Goal: Task Accomplishment & Management: Manage account settings

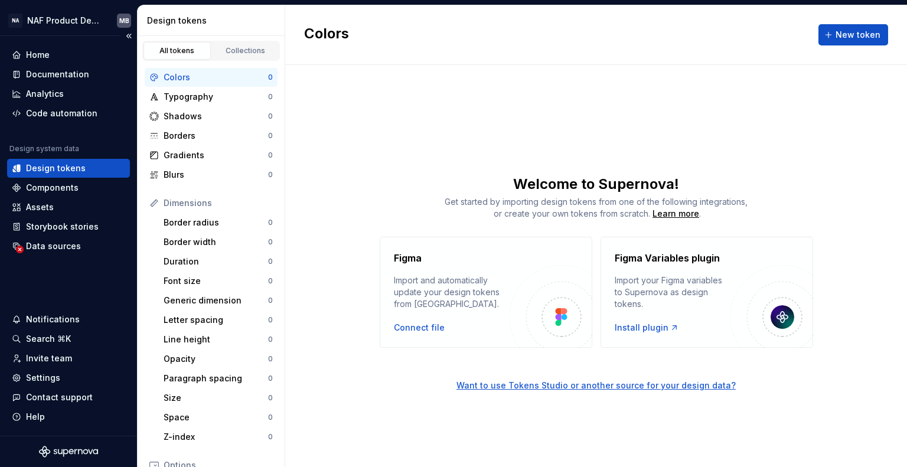
click at [74, 166] on div "Design tokens" at bounding box center [56, 168] width 60 height 12
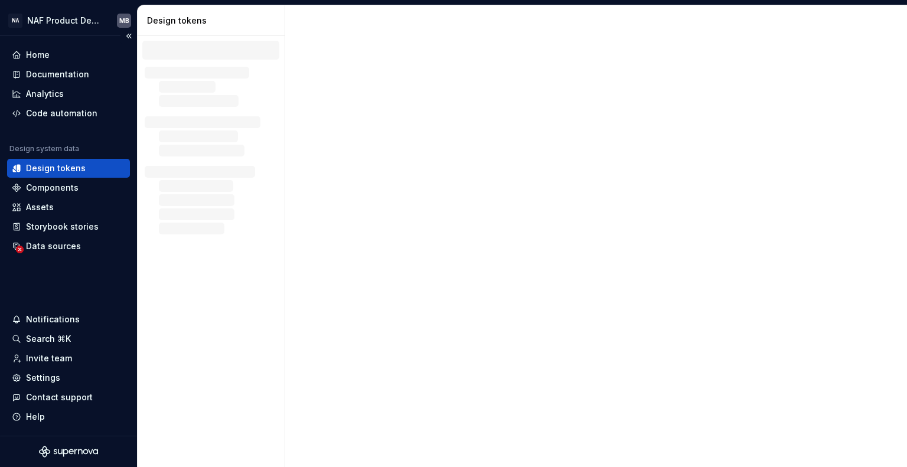
click at [74, 166] on div "Design tokens" at bounding box center [56, 168] width 60 height 12
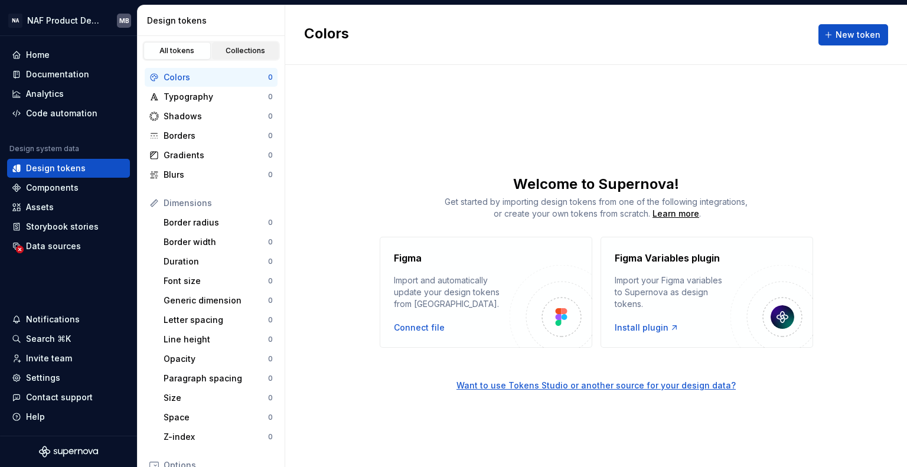
click at [243, 53] on div "Collections" at bounding box center [245, 50] width 59 height 9
click at [253, 47] on div "Collections" at bounding box center [245, 50] width 59 height 9
click at [178, 49] on div "All tokens" at bounding box center [177, 50] width 59 height 9
click at [860, 28] on button "New token" at bounding box center [854, 34] width 70 height 21
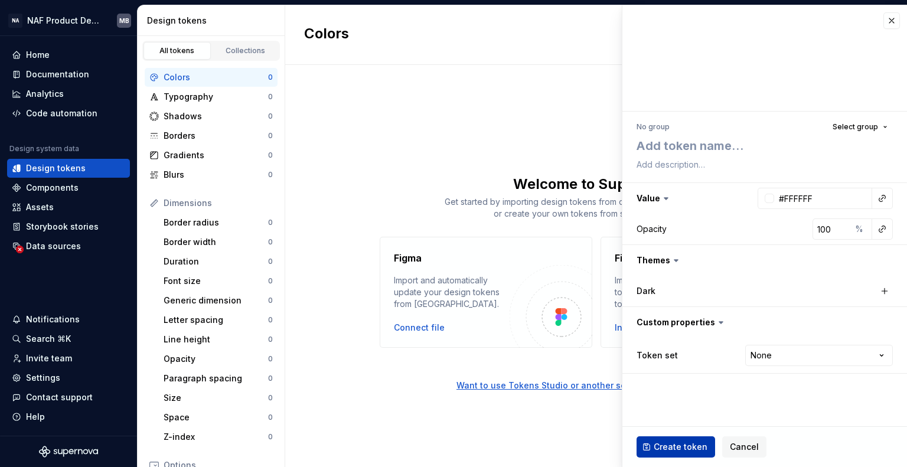
click at [670, 451] on span "Create token" at bounding box center [681, 447] width 54 height 12
type textarea "*"
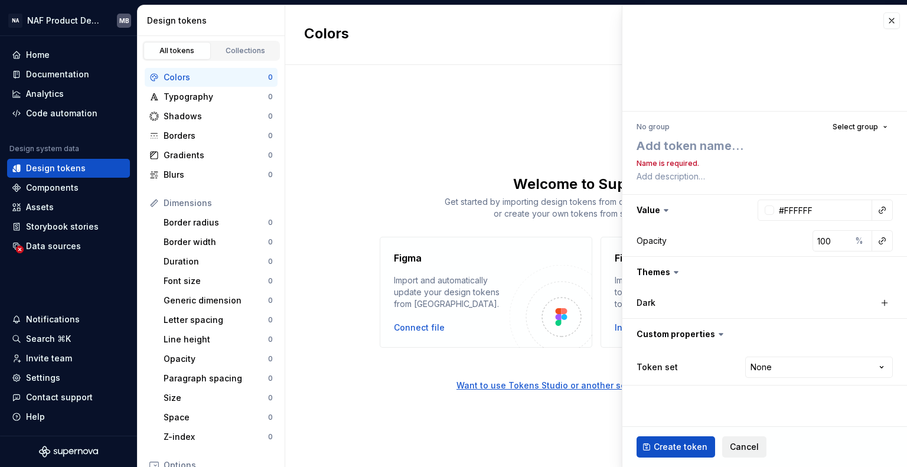
click at [744, 452] on span "Cancel" at bounding box center [744, 447] width 29 height 12
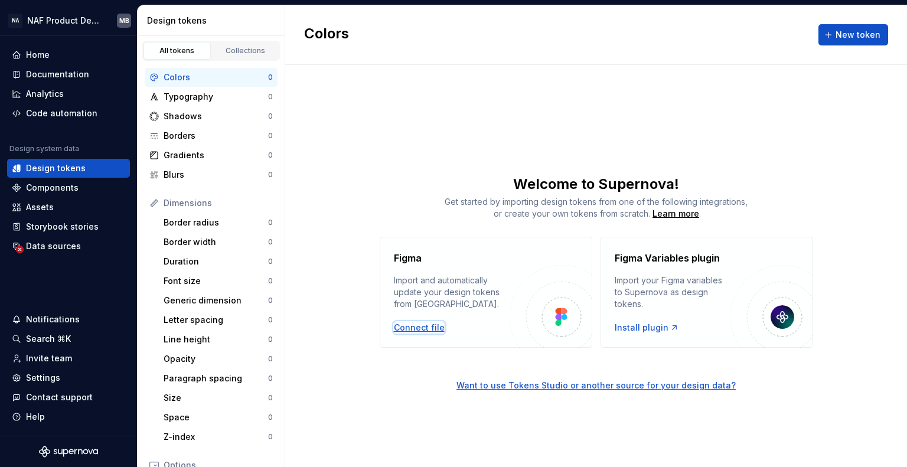
click at [419, 328] on div "Connect file" at bounding box center [419, 328] width 51 height 12
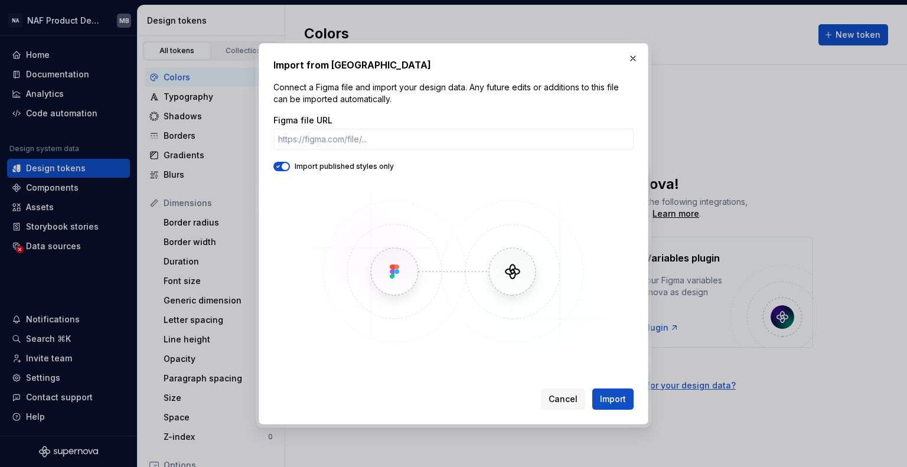
click at [348, 125] on div "Figma file URL" at bounding box center [454, 121] width 360 height 12
click at [338, 139] on input "Figma file URL" at bounding box center [454, 139] width 360 height 21
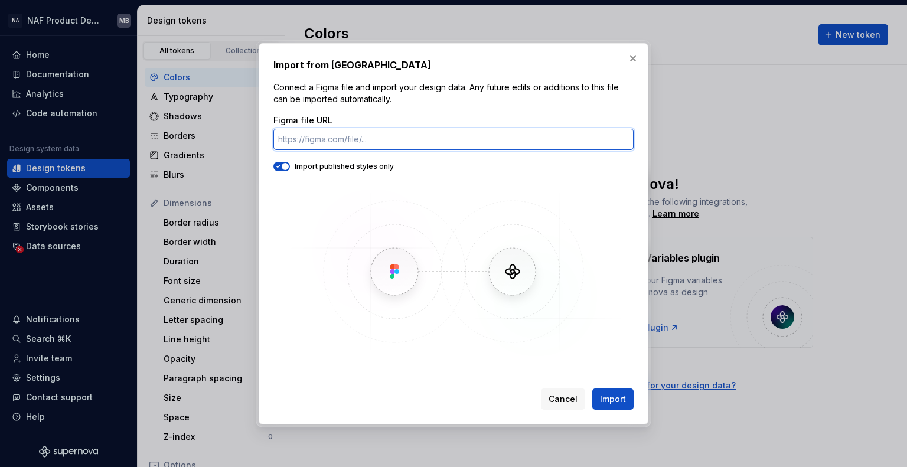
paste input "https://www.figma.com/design/z1qmL6nfhBzXROJEbIRyjH/Token-Studio-Test?node-id=0…"
type input "https://www.figma.com/design/z1qmL6nfhBzXROJEbIRyjH/Token-Studio-Test?node-id=0…"
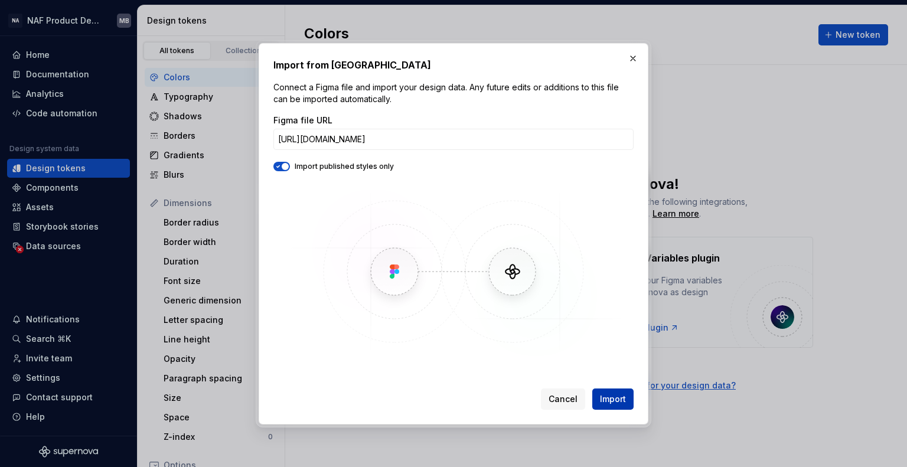
click at [613, 390] on button "Import" at bounding box center [612, 399] width 41 height 21
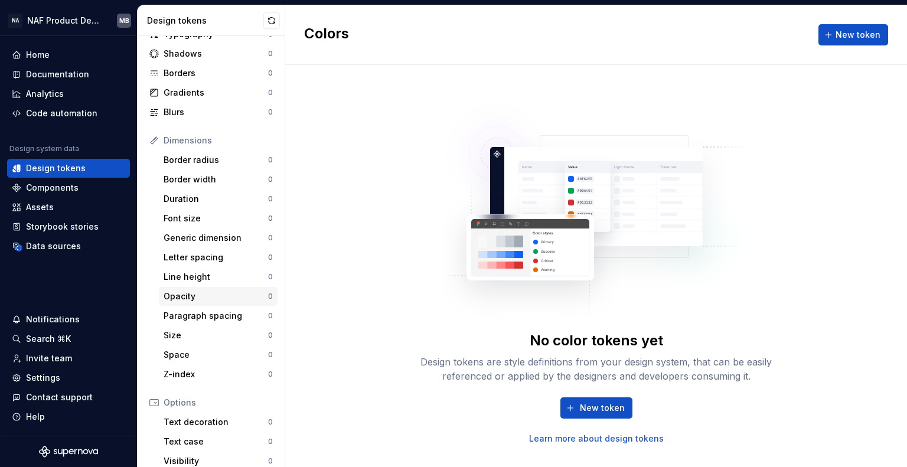
scroll to position [0, 0]
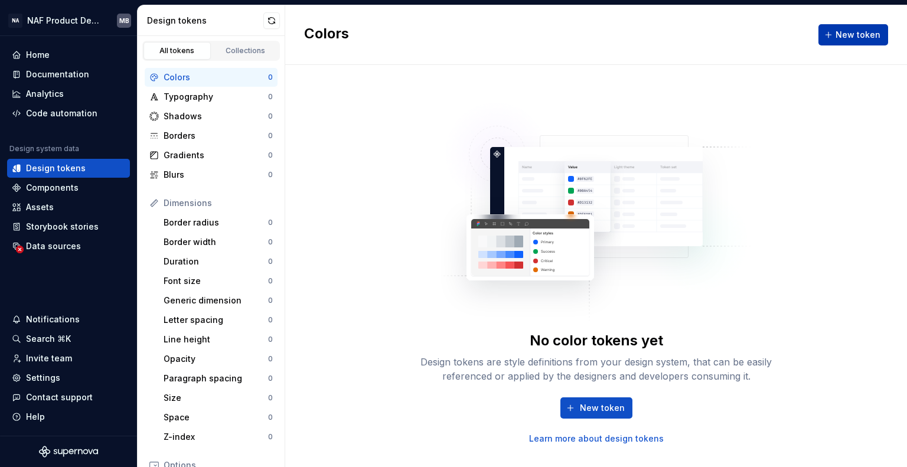
click at [858, 32] on span "New token" at bounding box center [858, 35] width 45 height 12
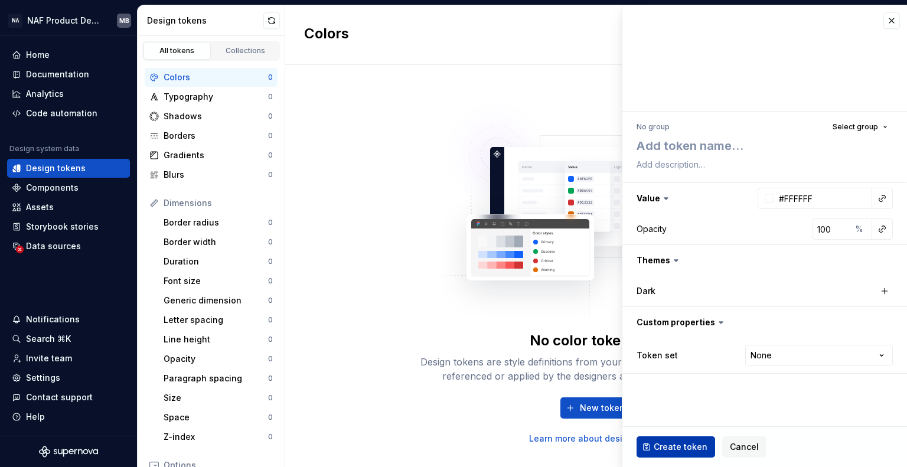
click at [686, 444] on span "Create token" at bounding box center [681, 447] width 54 height 12
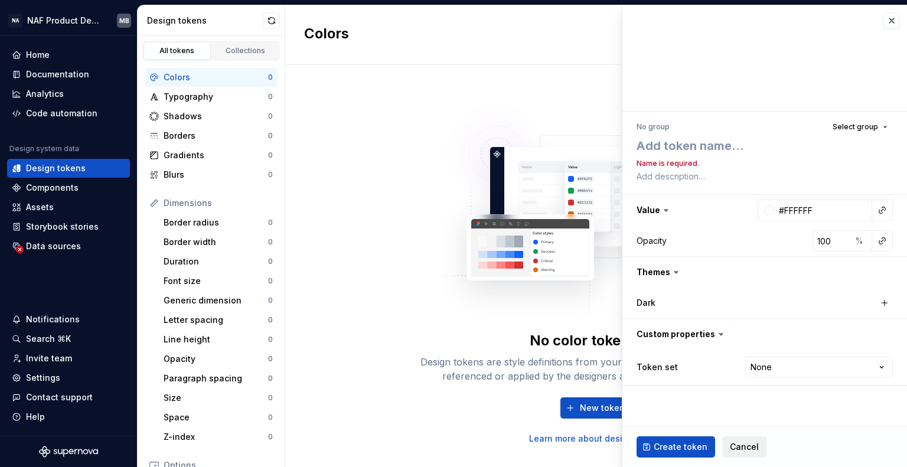
click at [747, 442] on span "Cancel" at bounding box center [744, 447] width 29 height 12
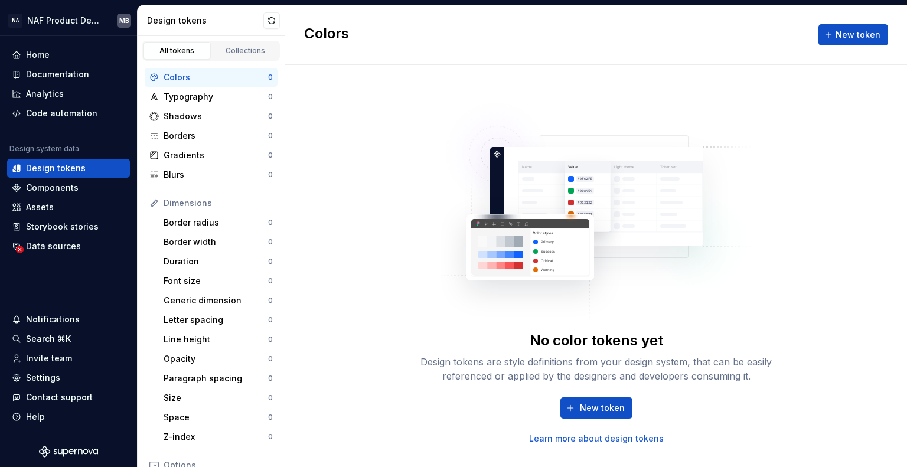
click at [426, 308] on div "No color tokens yet Design tokens are style definitions from your design system…" at bounding box center [597, 266] width 378 height 357
click at [598, 408] on span "New token" at bounding box center [602, 408] width 45 height 12
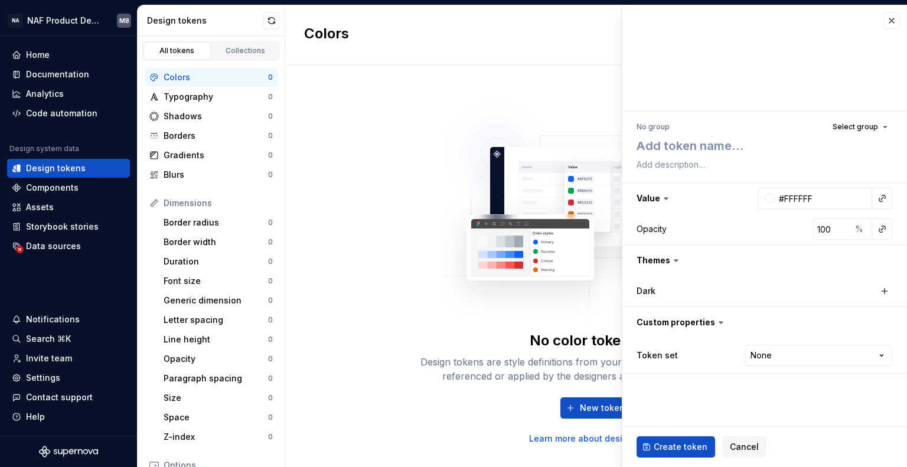
click at [377, 108] on div "No color tokens yet Design tokens are style definitions from your design system…" at bounding box center [596, 266] width 622 height 402
click at [732, 442] on span "Cancel" at bounding box center [744, 447] width 29 height 12
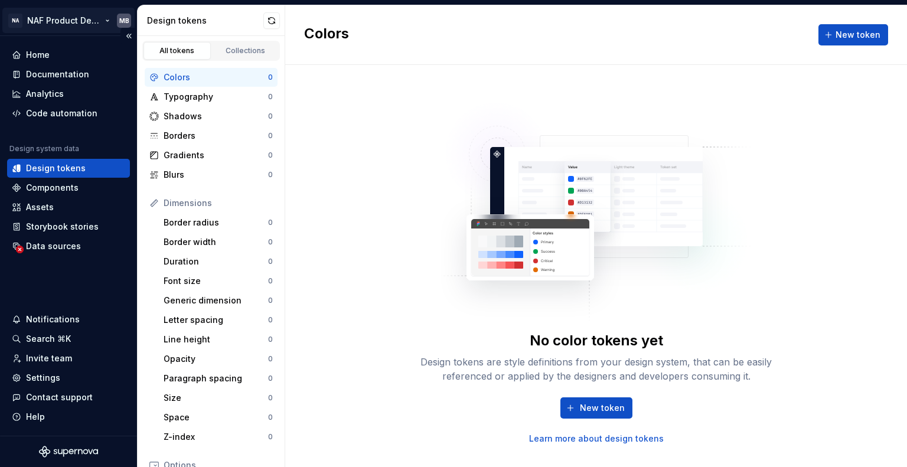
click at [79, 18] on html "NA NAF Product Design MB Home Documentation Analytics Code automation Design sy…" at bounding box center [453, 233] width 907 height 467
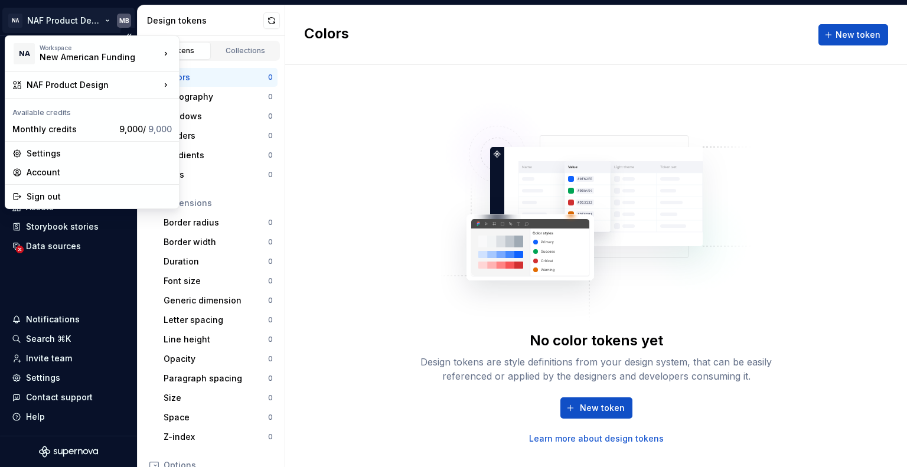
click at [80, 18] on html "NA NAF Product Design MB Home Documentation Analytics Code automation Design sy…" at bounding box center [453, 233] width 907 height 467
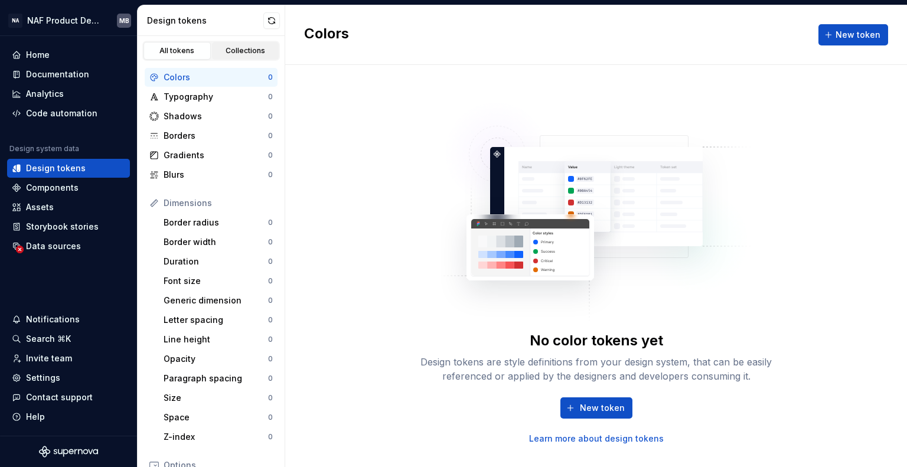
click at [237, 47] on div "Collections" at bounding box center [245, 50] width 59 height 9
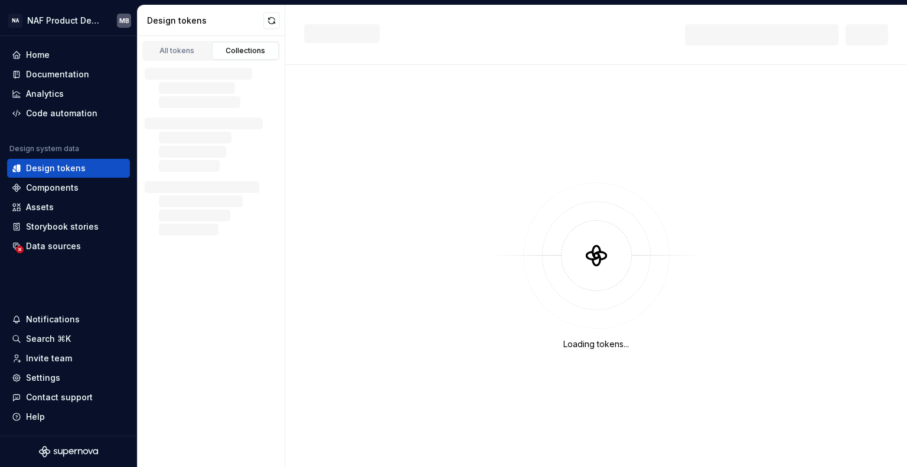
click at [234, 48] on div "Collections" at bounding box center [245, 50] width 59 height 9
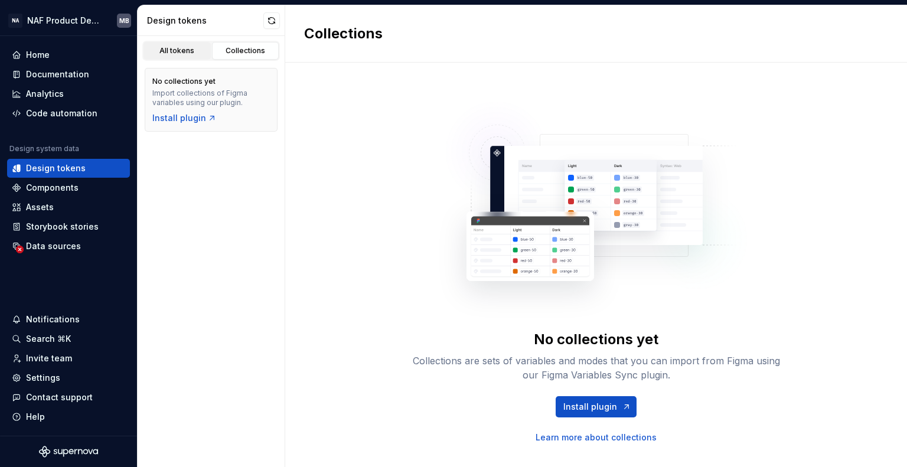
click at [166, 47] on div "All tokens" at bounding box center [177, 50] width 59 height 9
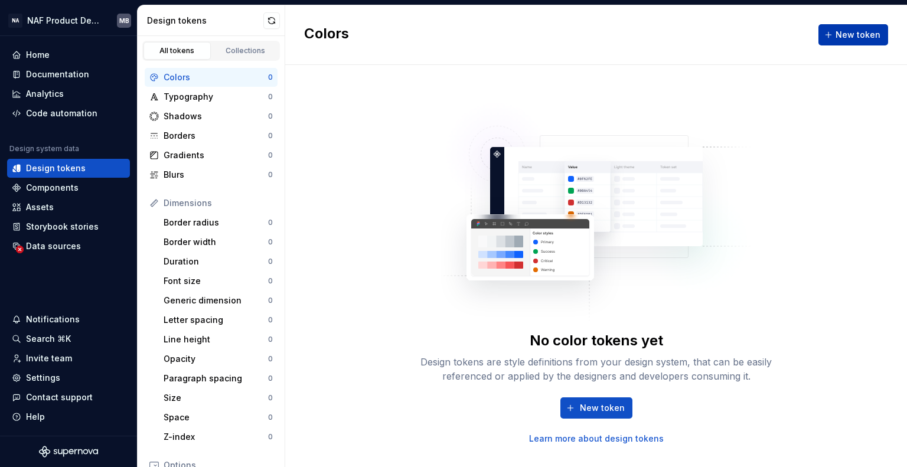
click at [873, 41] on button "New token" at bounding box center [854, 34] width 70 height 21
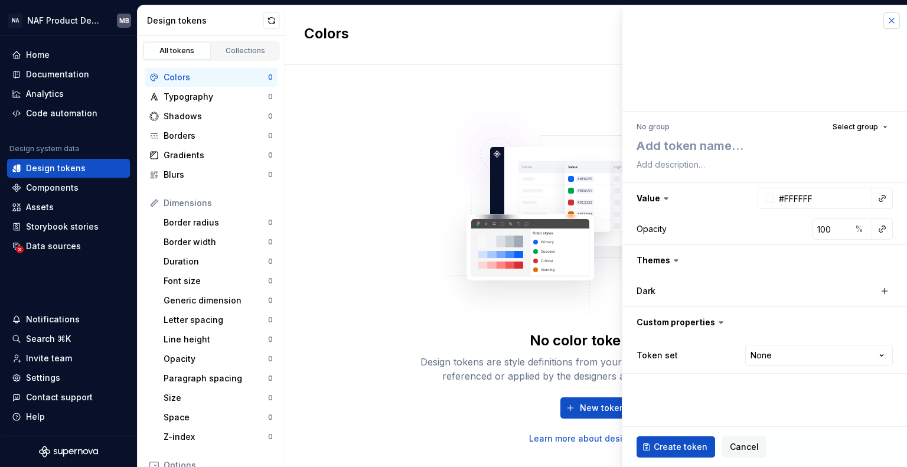
click at [894, 21] on button "button" at bounding box center [892, 20] width 17 height 17
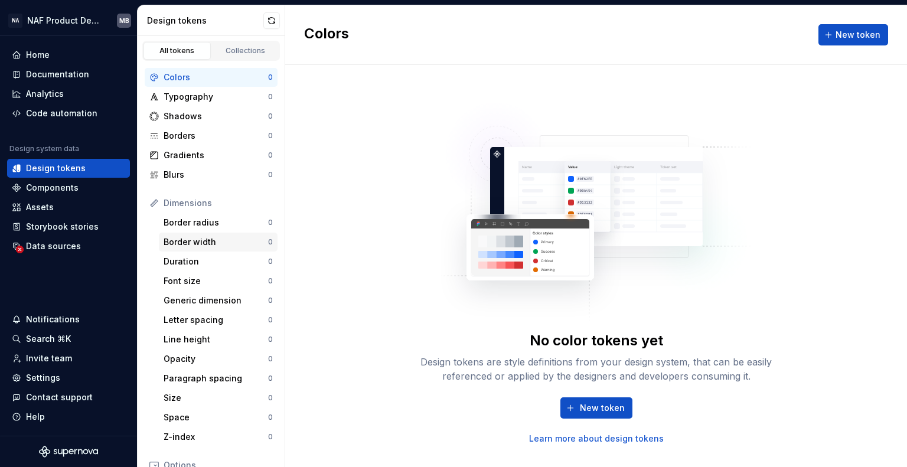
scroll to position [179, 0]
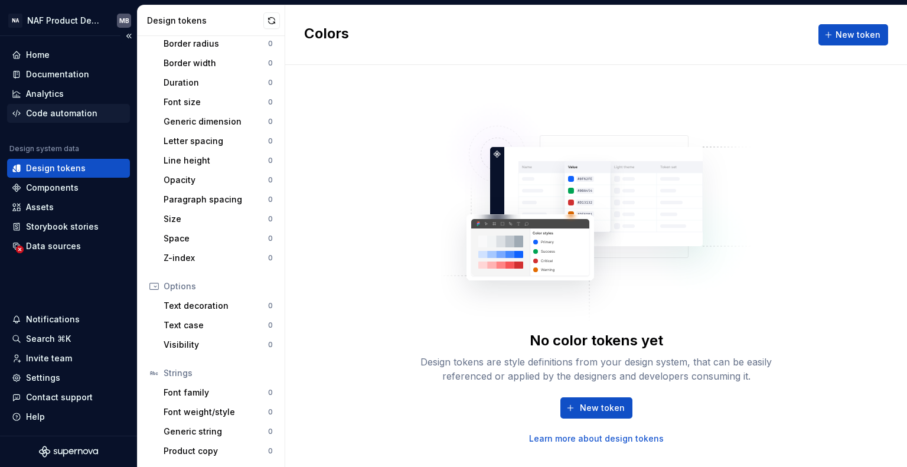
click at [61, 115] on div "Code automation" at bounding box center [61, 114] width 71 height 12
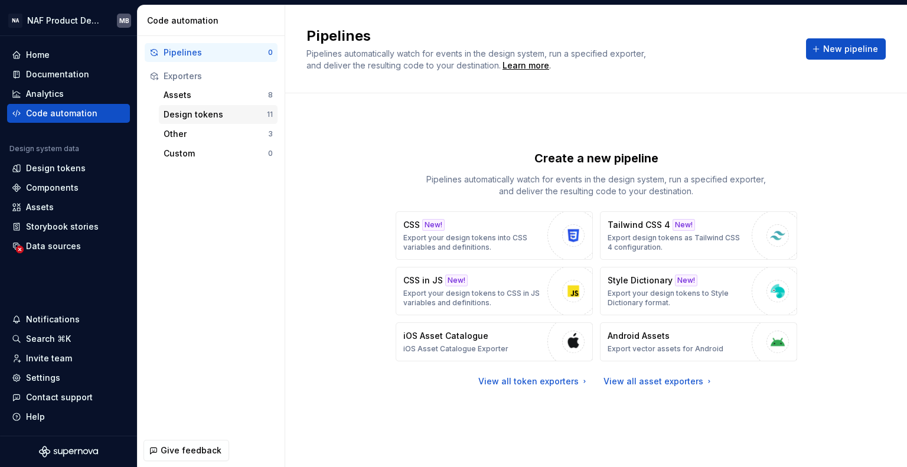
click at [207, 112] on div "Design tokens" at bounding box center [215, 115] width 103 height 12
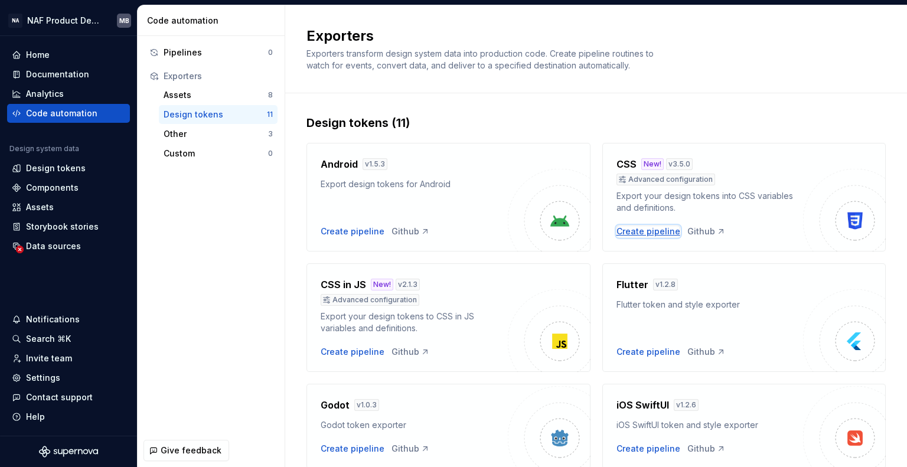
click at [634, 232] on div "Create pipeline" at bounding box center [649, 232] width 64 height 12
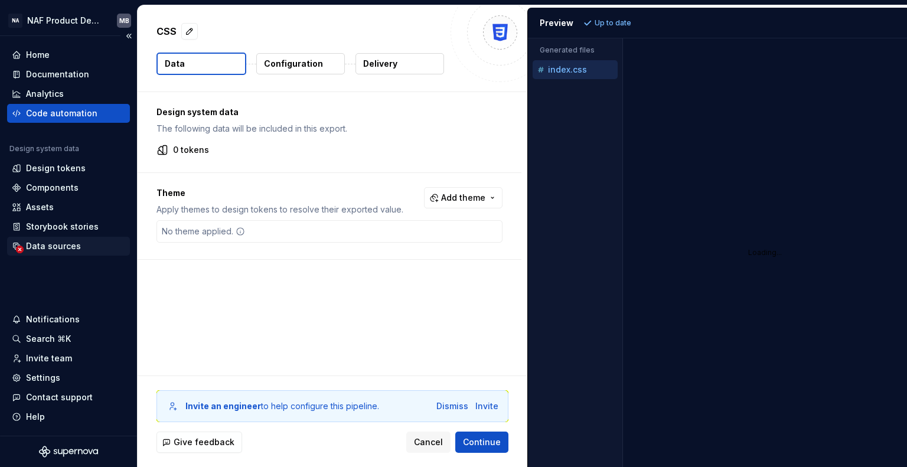
click at [63, 249] on div "Data sources" at bounding box center [53, 246] width 55 height 12
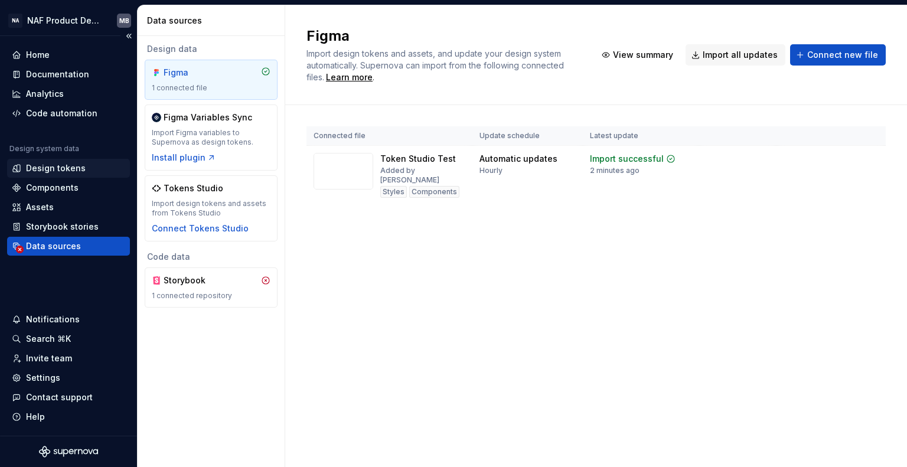
click at [53, 166] on div "Design tokens" at bounding box center [56, 168] width 60 height 12
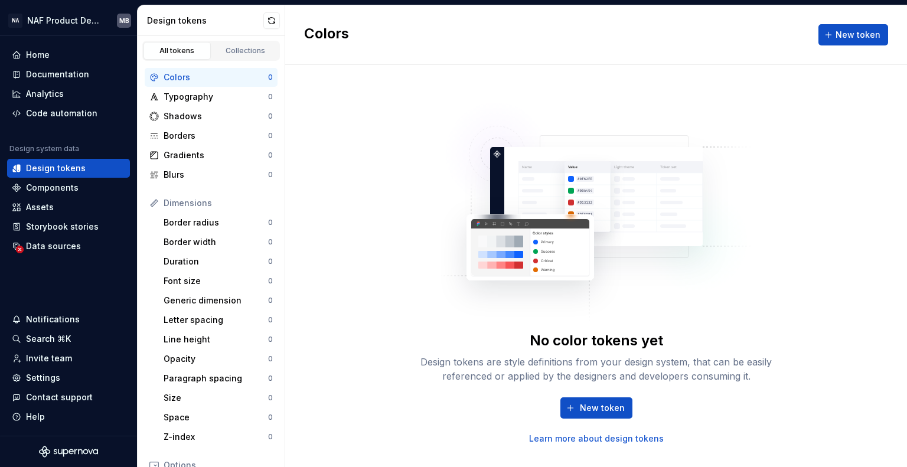
click at [534, 210] on img at bounding box center [596, 206] width 311 height 236
click at [845, 38] on span "New token" at bounding box center [858, 35] width 45 height 12
type textarea "*"
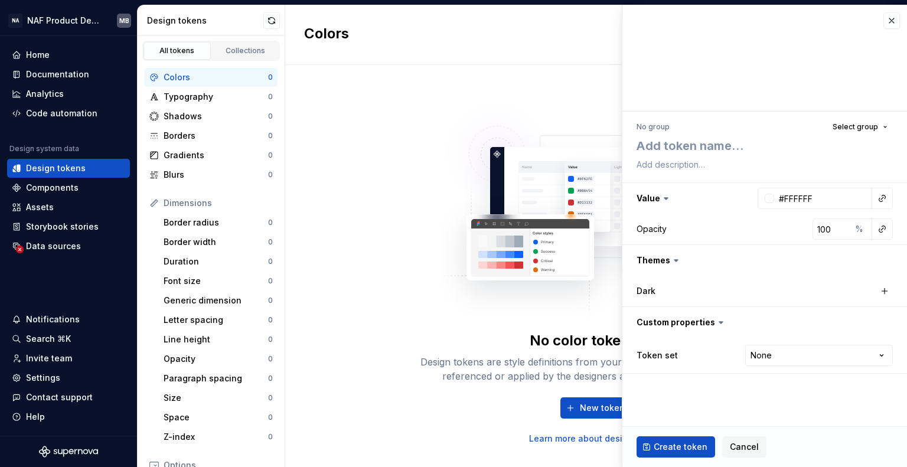
click at [670, 260] on icon at bounding box center [676, 261] width 12 height 12
click at [746, 443] on span "Cancel" at bounding box center [744, 447] width 29 height 12
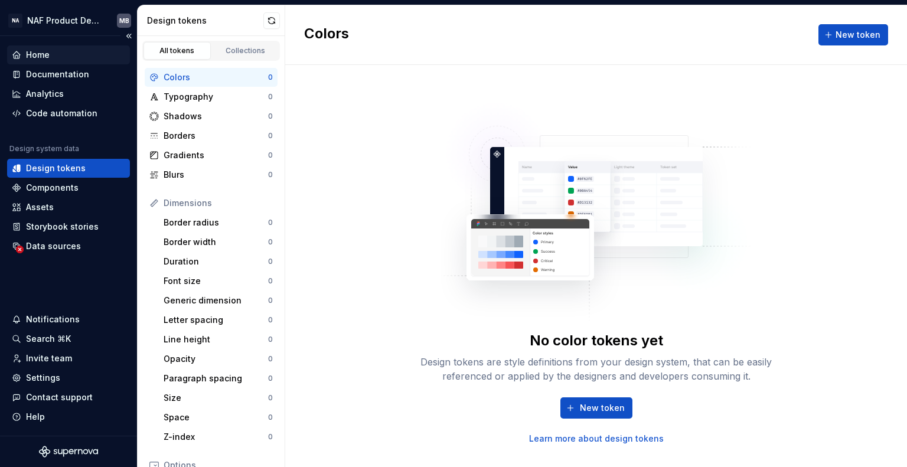
click at [45, 51] on div "Home" at bounding box center [38, 55] width 24 height 12
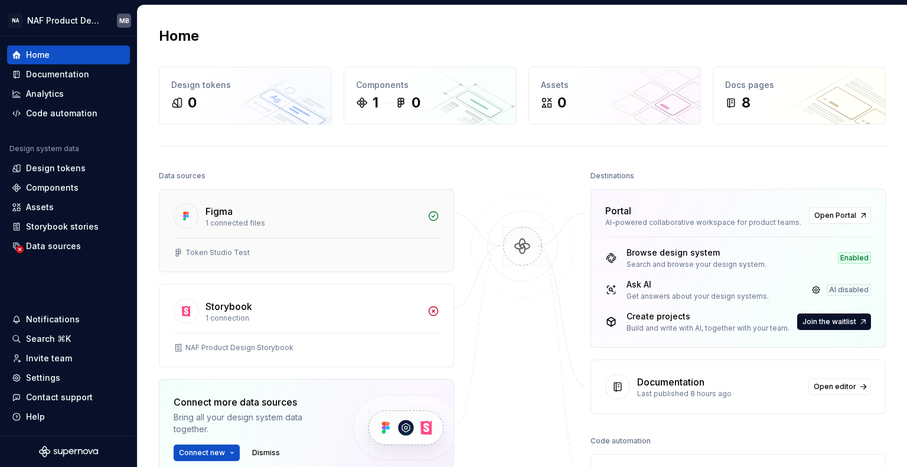
click at [396, 235] on div "Figma 1 connected files" at bounding box center [306, 214] width 294 height 48
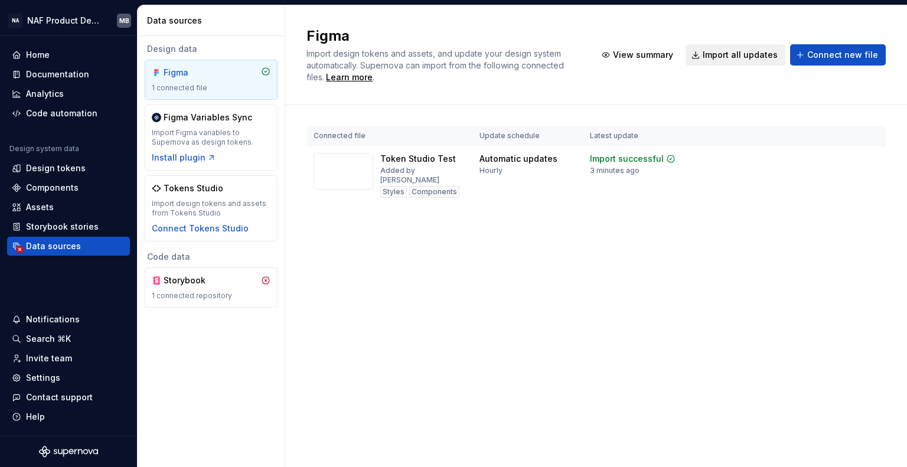
click at [747, 52] on span "Import all updates" at bounding box center [740, 55] width 75 height 12
click at [212, 229] on div "Connect Tokens Studio" at bounding box center [200, 229] width 97 height 12
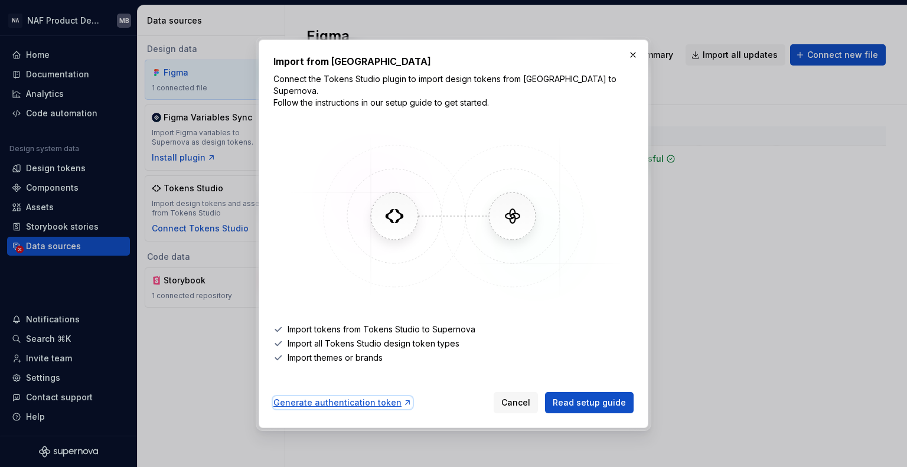
click at [323, 397] on div "Generate authentication token" at bounding box center [343, 403] width 139 height 12
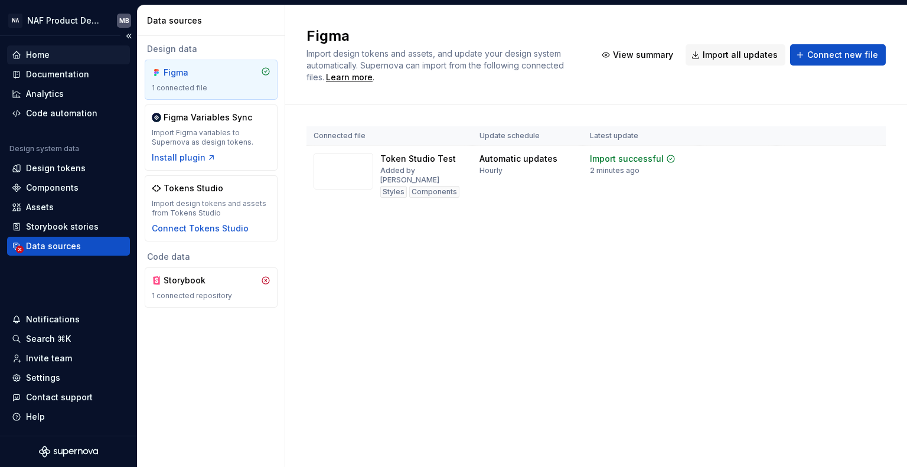
click at [44, 58] on div "Home" at bounding box center [38, 55] width 24 height 12
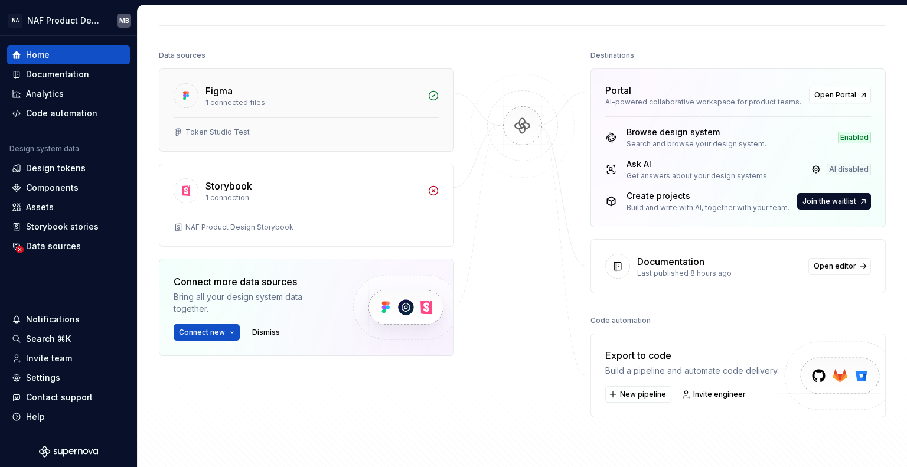
scroll to position [61, 0]
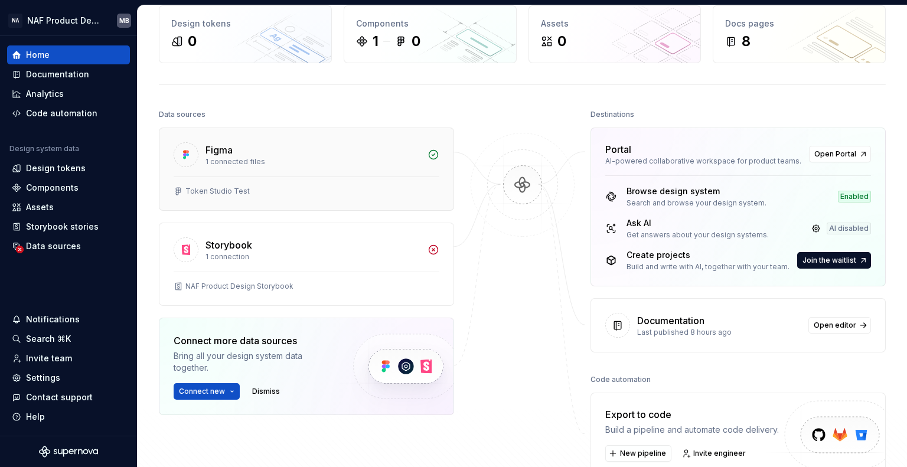
click at [236, 190] on div "Token Studio Test" at bounding box center [217, 191] width 64 height 9
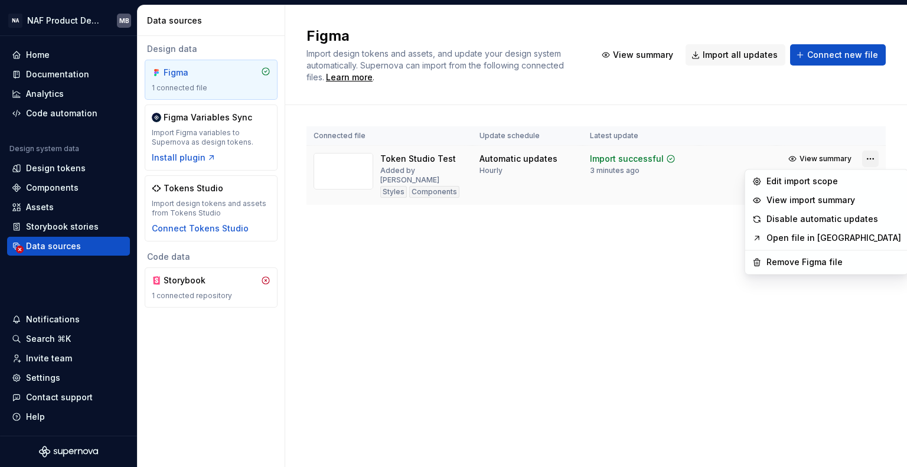
click at [867, 154] on html "NA NAF Product Design MB Home Documentation Analytics Code automation Design sy…" at bounding box center [453, 233] width 907 height 467
click at [802, 259] on div "Remove Figma file" at bounding box center [834, 262] width 135 height 12
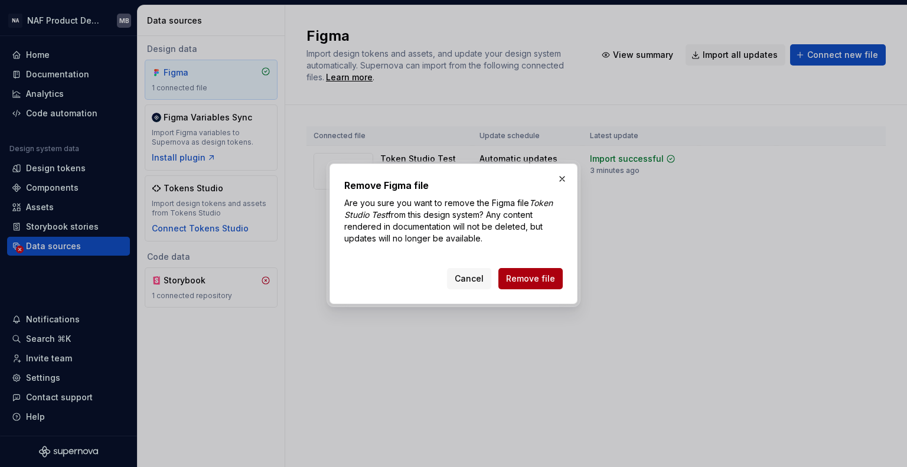
click at [535, 281] on span "Remove file" at bounding box center [530, 279] width 49 height 12
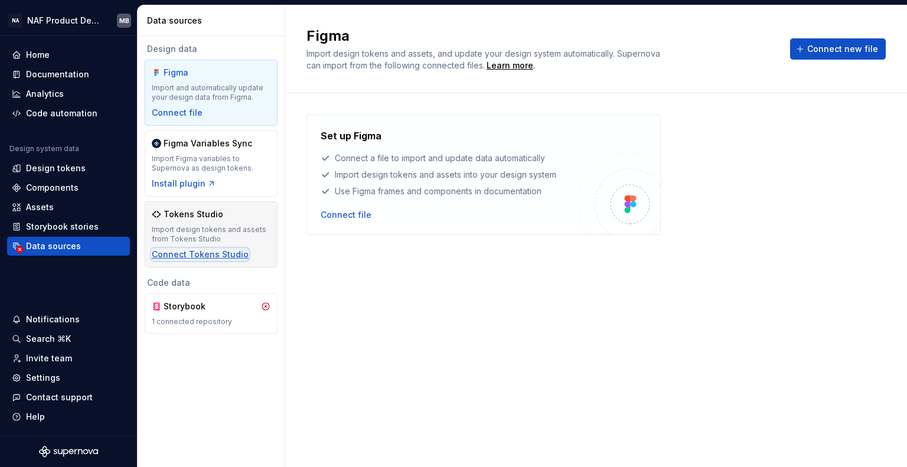
click at [188, 256] on div "Connect Tokens Studio" at bounding box center [200, 255] width 97 height 12
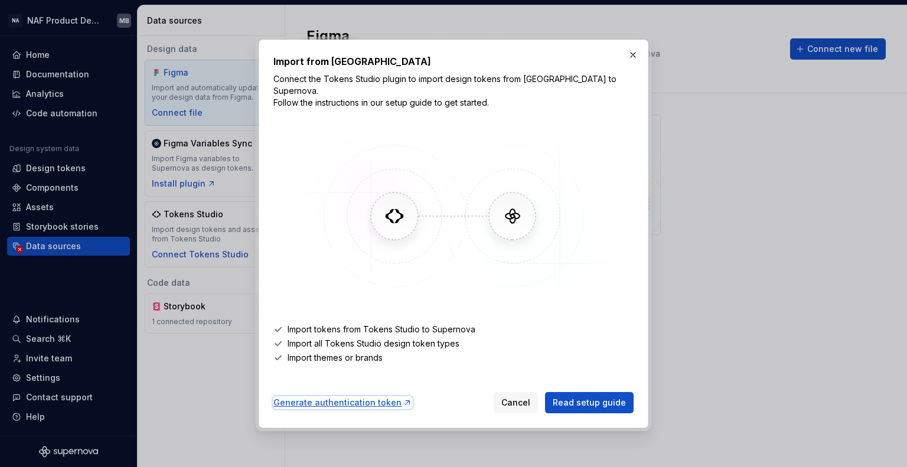
click at [356, 399] on div "Generate authentication token" at bounding box center [343, 403] width 139 height 12
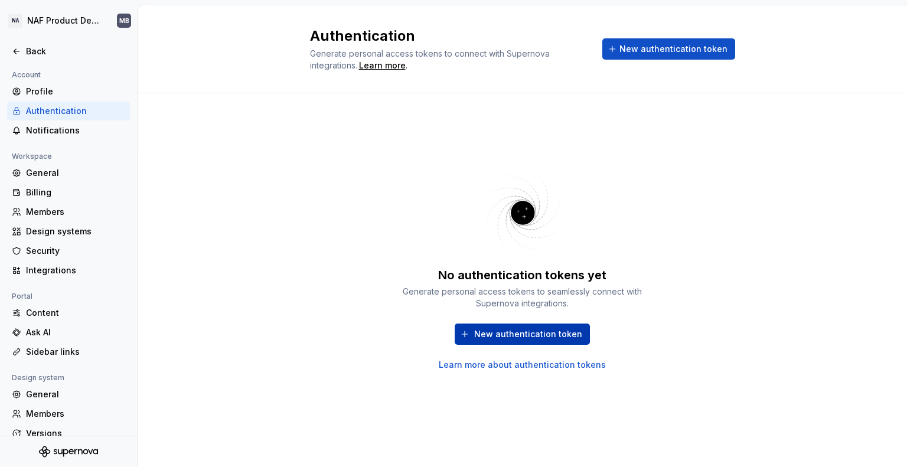
click at [532, 336] on span "New authentication token" at bounding box center [528, 334] width 108 height 12
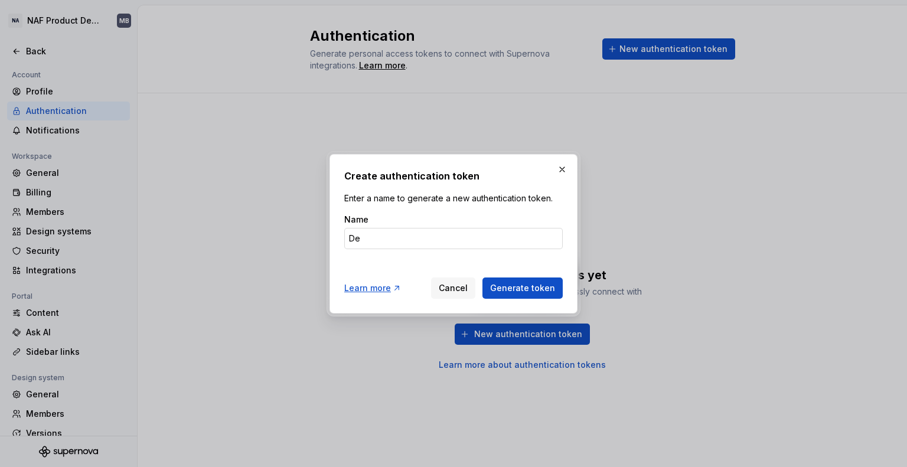
type input "D"
type input "Token-Studio"
click at [518, 284] on span "Generate token" at bounding box center [522, 288] width 65 height 12
click at [526, 298] on button "Generate token" at bounding box center [523, 288] width 80 height 21
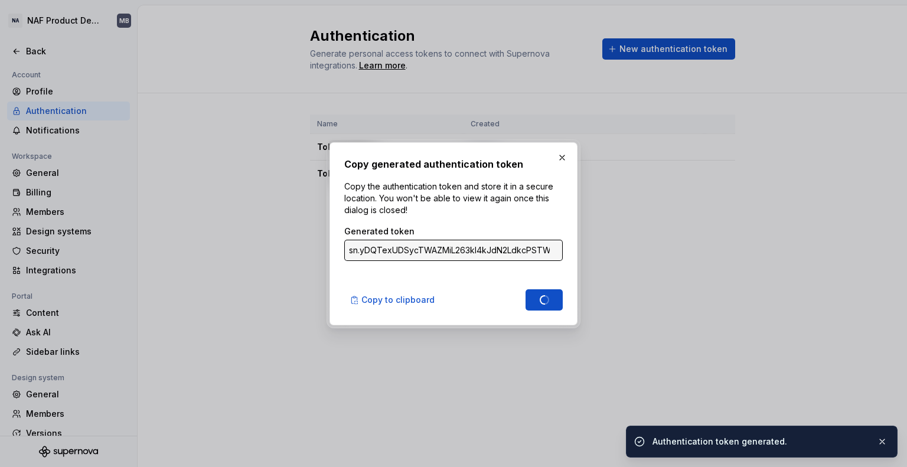
type input "sn.GQMRx9tkF2Q3qcGyXrVevY9NSp3GbNgGcjVN7elvFSeV80rjX3wwxrPrLEspmNcp4WemQP2weI7p…"
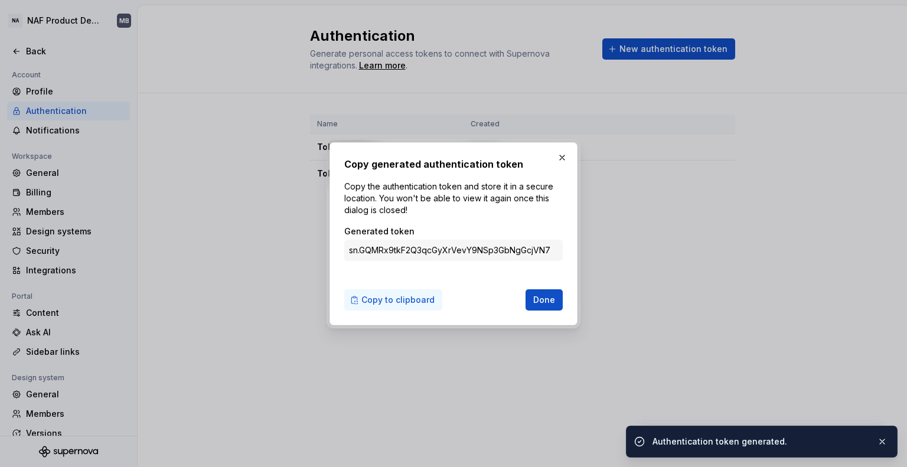
click at [402, 297] on span "Copy to clipboard" at bounding box center [398, 300] width 73 height 12
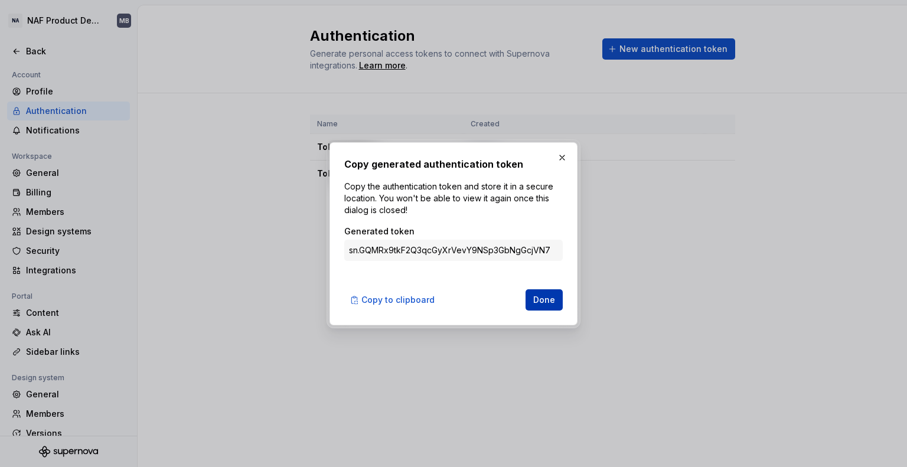
click at [548, 301] on span "Done" at bounding box center [544, 300] width 22 height 12
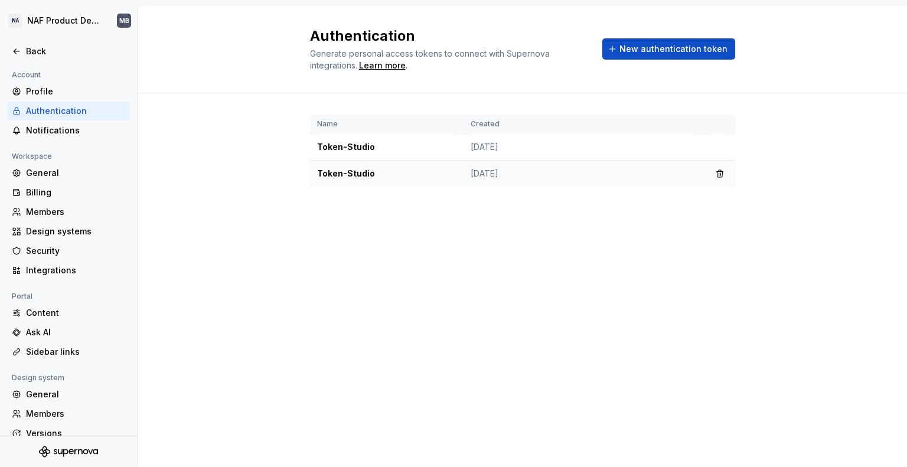
click at [359, 170] on td "Token-Studio" at bounding box center [387, 174] width 154 height 27
click at [438, 230] on div "Name Created Token-Studio Oct 08, 2025 Token-Studio Oct 08, 2025" at bounding box center [522, 162] width 425 height 138
click at [367, 168] on td "Token-Studio" at bounding box center [387, 174] width 154 height 27
drag, startPoint x: 341, startPoint y: 151, endPoint x: 318, endPoint y: 158, distance: 24.1
click at [341, 151] on td "Token-Studio" at bounding box center [387, 147] width 154 height 27
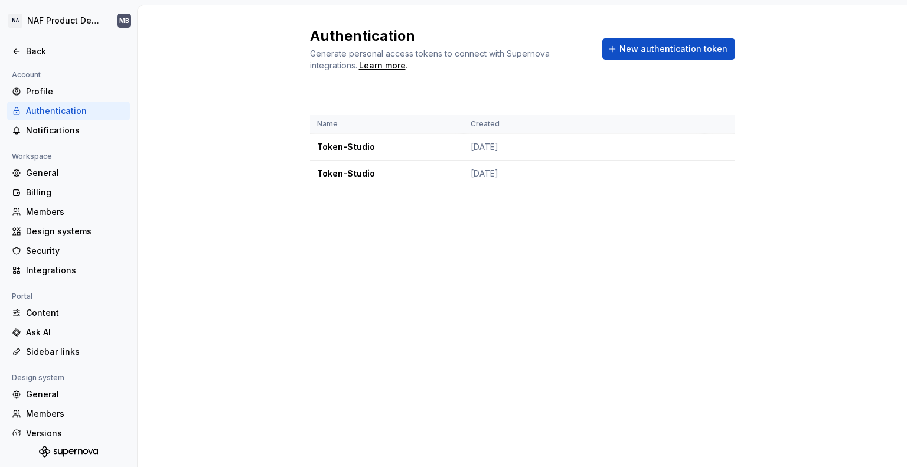
click at [60, 110] on div "Authentication" at bounding box center [75, 111] width 99 height 12
click at [286, 284] on div "Authentication Generate personal access tokens to connect with Supernova integr…" at bounding box center [523, 236] width 770 height 462
click at [45, 49] on div "Back" at bounding box center [75, 51] width 99 height 12
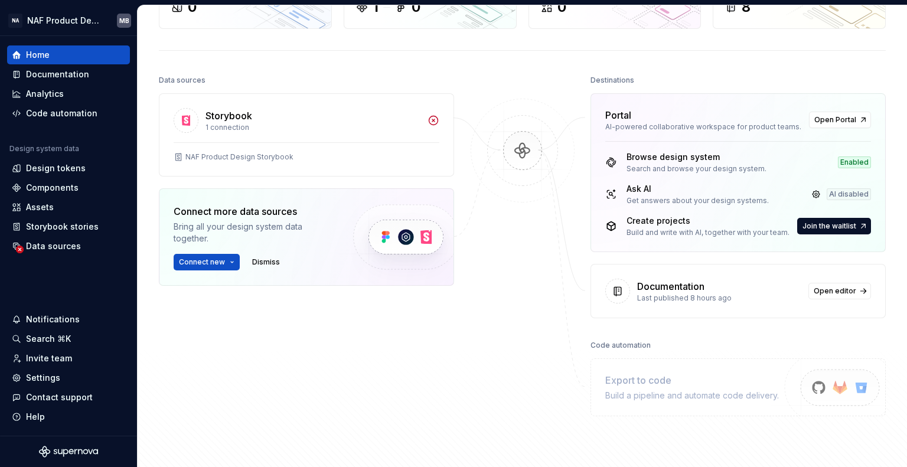
scroll to position [95, 0]
click at [224, 261] on button "Connect new" at bounding box center [207, 263] width 66 height 17
click at [79, 162] on div "Design tokens" at bounding box center [56, 168] width 60 height 12
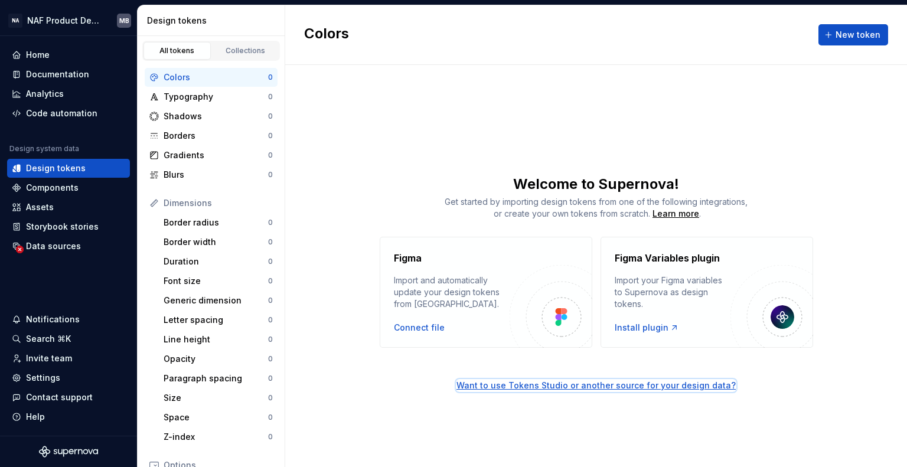
click at [546, 383] on div "Want to use Tokens Studio or another source for your design data?" at bounding box center [596, 386] width 279 height 12
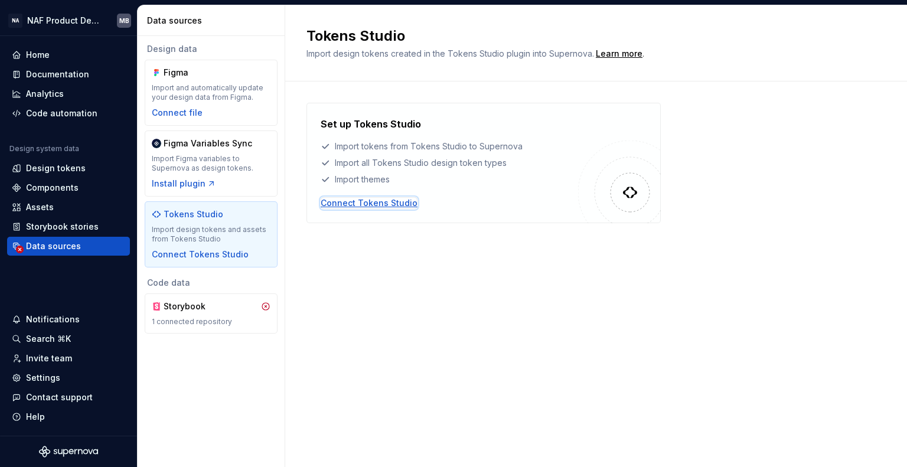
click at [371, 206] on div "Connect Tokens Studio" at bounding box center [369, 203] width 97 height 12
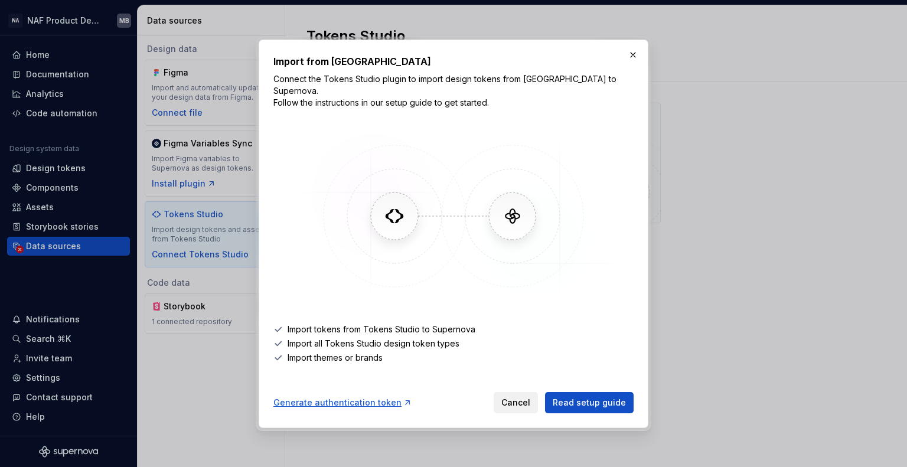
click at [523, 397] on span "Cancel" at bounding box center [516, 403] width 29 height 12
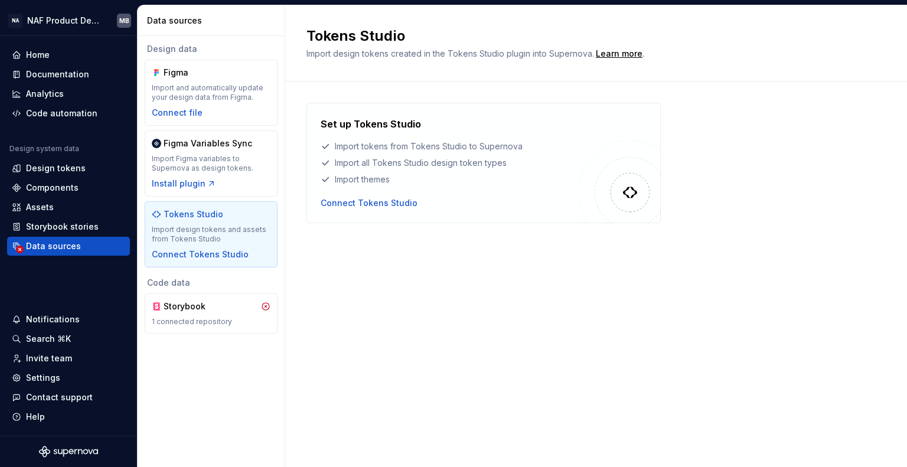
click at [416, 276] on div "Tokens Studio Import design tokens created in the Tokens Studio plugin into Sup…" at bounding box center [596, 236] width 622 height 462
click at [196, 249] on div "Connect Tokens Studio" at bounding box center [200, 255] width 97 height 12
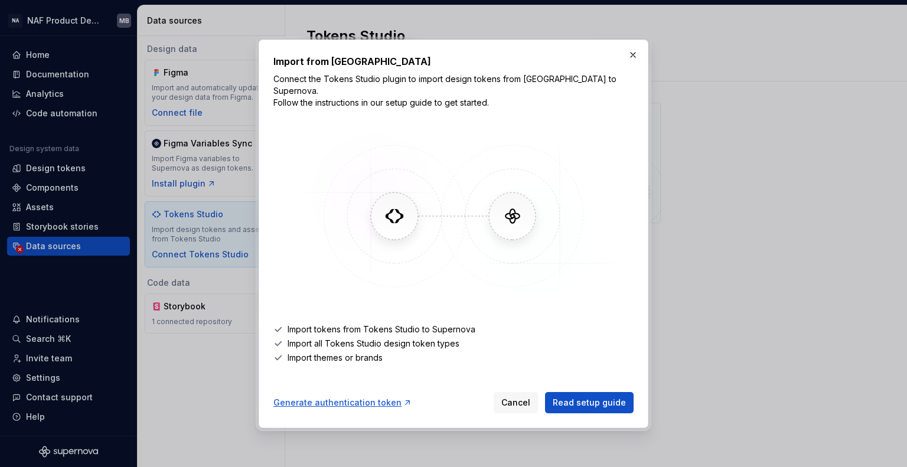
click at [499, 226] on img at bounding box center [453, 216] width 343 height 177
click at [605, 397] on span "Read setup guide" at bounding box center [589, 403] width 73 height 12
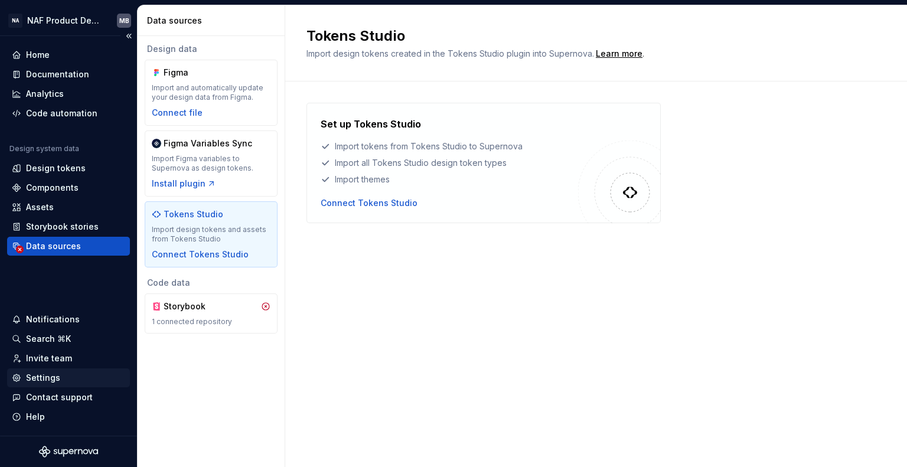
click at [48, 379] on div "Settings" at bounding box center [43, 378] width 34 height 12
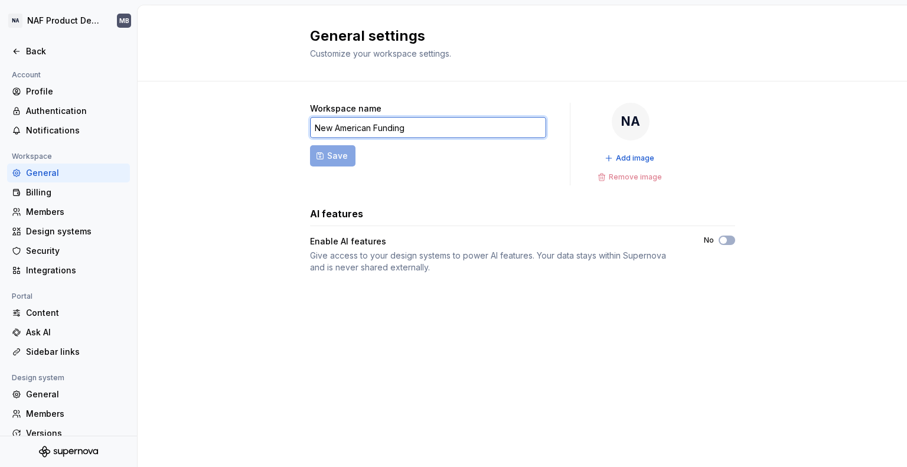
drag, startPoint x: 417, startPoint y: 129, endPoint x: 298, endPoint y: 135, distance: 119.5
click at [298, 135] on div "Workspace name New American Funding Save NA Add image Remove image AI features …" at bounding box center [523, 200] width 770 height 237
click at [317, 174] on form "Workspace name New American Funding Save" at bounding box center [428, 144] width 236 height 83
drag, startPoint x: 427, startPoint y: 125, endPoint x: 281, endPoint y: 121, distance: 146.0
click at [281, 121] on div "Workspace name New American Funding Save NA Add image Remove image AI features …" at bounding box center [523, 200] width 770 height 237
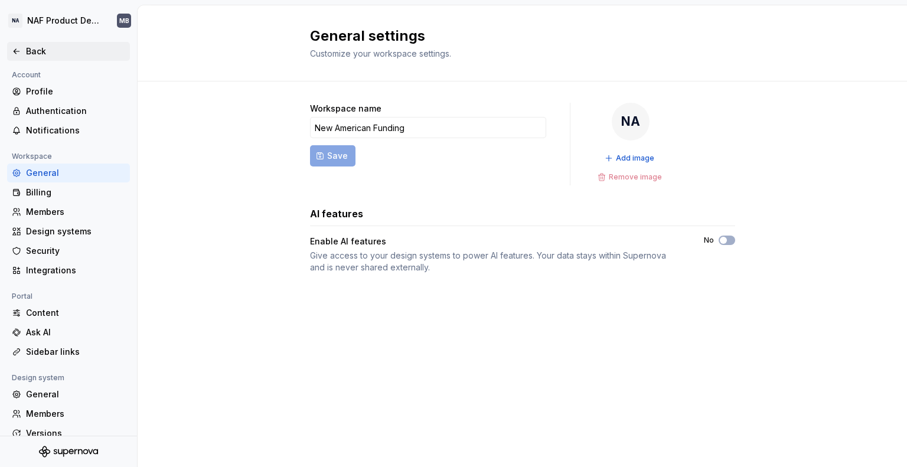
click at [40, 49] on div "Back" at bounding box center [75, 51] width 99 height 12
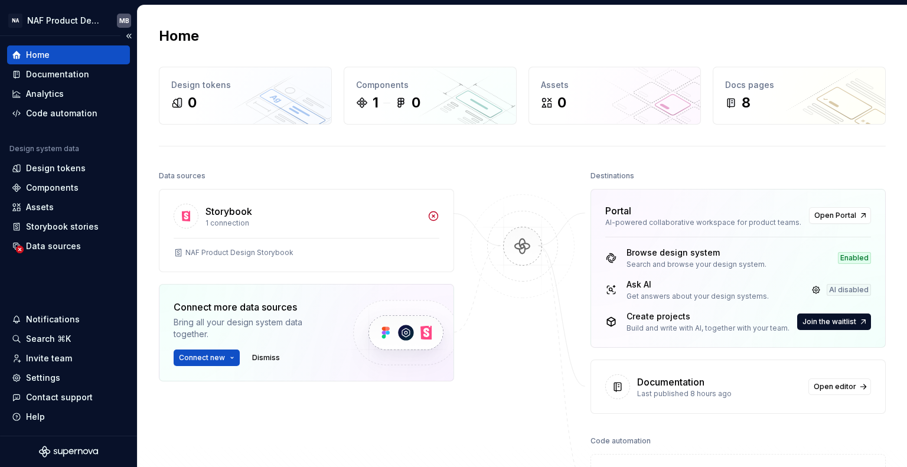
click at [50, 60] on div "Home" at bounding box center [68, 55] width 113 height 12
click at [87, 18] on html "NA NAF Product Design MB Home Documentation Analytics Code automation Design sy…" at bounding box center [453, 233] width 907 height 467
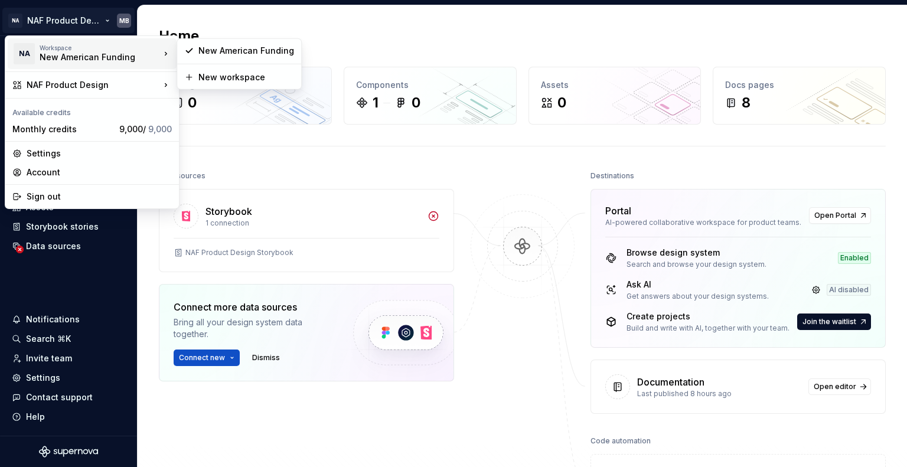
click at [92, 57] on div "New American Funding" at bounding box center [90, 57] width 100 height 12
click at [295, 37] on html "NA NAF Product Design MB Home Documentation Analytics Code automation Design sy…" at bounding box center [453, 233] width 907 height 467
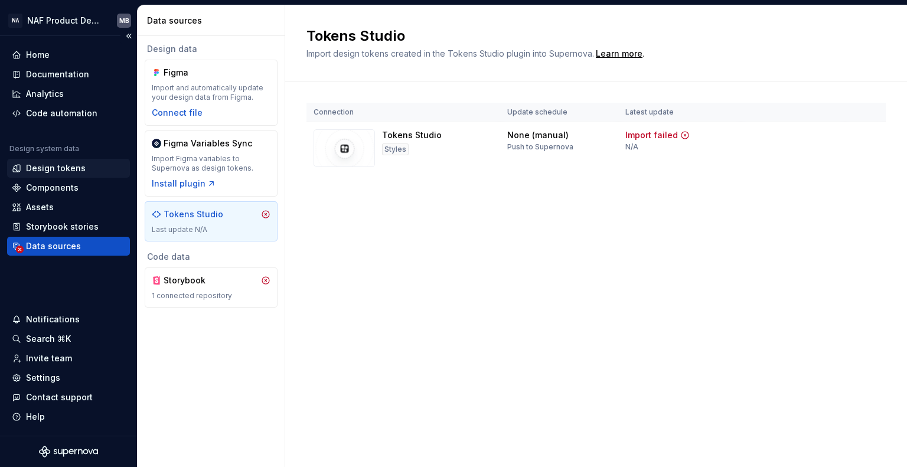
click at [63, 164] on div "Design tokens" at bounding box center [56, 168] width 60 height 12
click at [58, 171] on div "Design tokens" at bounding box center [56, 168] width 60 height 12
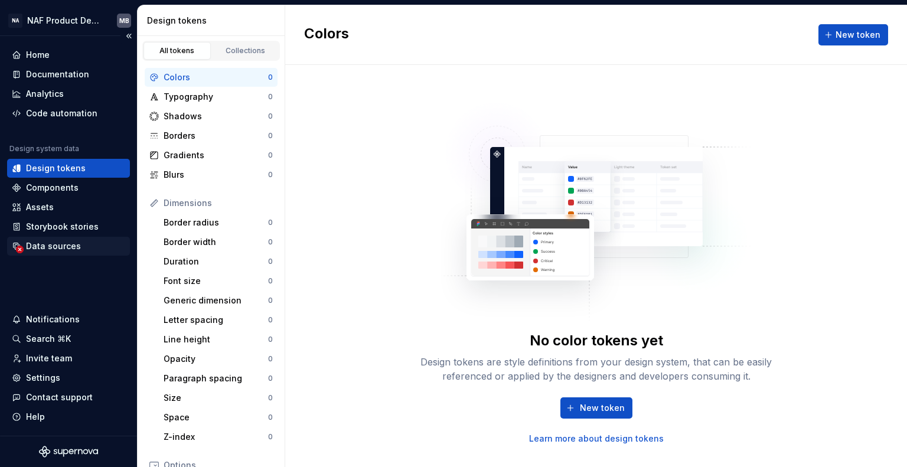
click at [65, 249] on div "Data sources" at bounding box center [53, 246] width 55 height 12
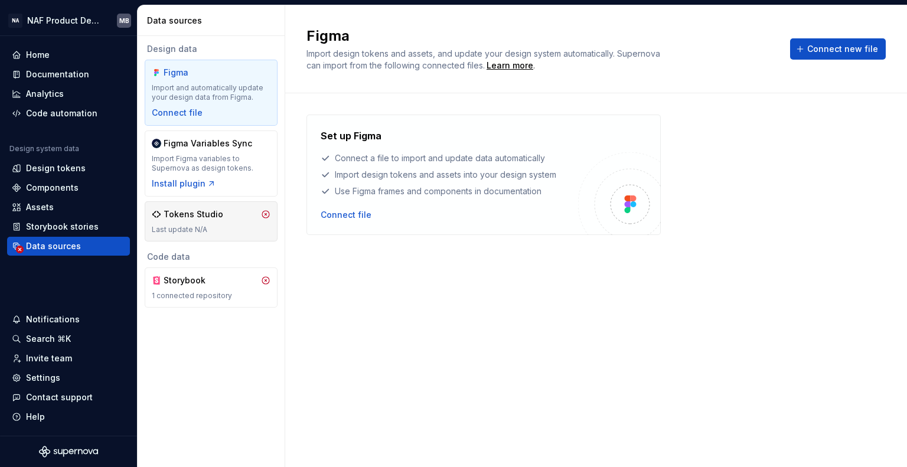
click at [198, 220] on div "Tokens Studio Last update N/A" at bounding box center [211, 222] width 119 height 26
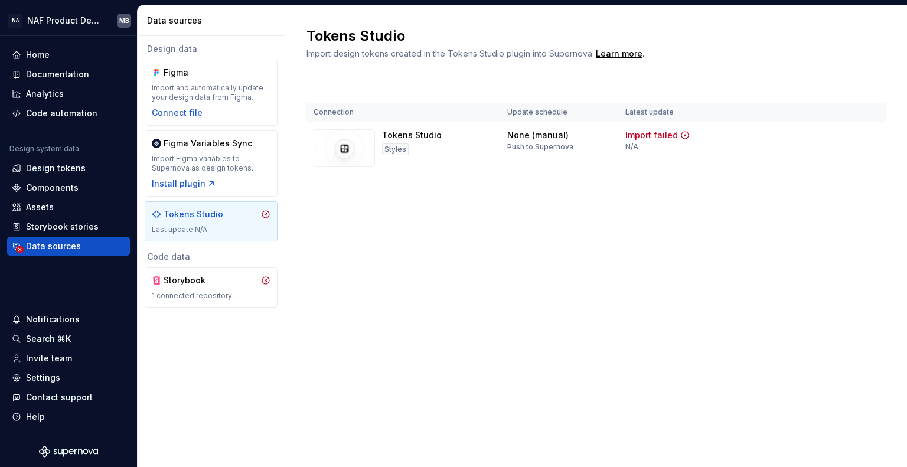
click at [204, 214] on div "Tokens Studio" at bounding box center [194, 215] width 60 height 12
click at [44, 53] on div "Home" at bounding box center [38, 55] width 24 height 12
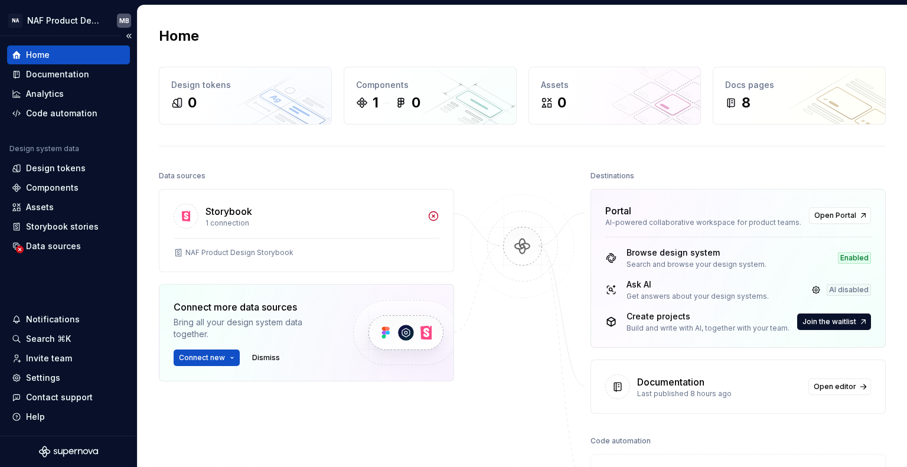
click at [39, 61] on div "Home" at bounding box center [68, 54] width 123 height 19
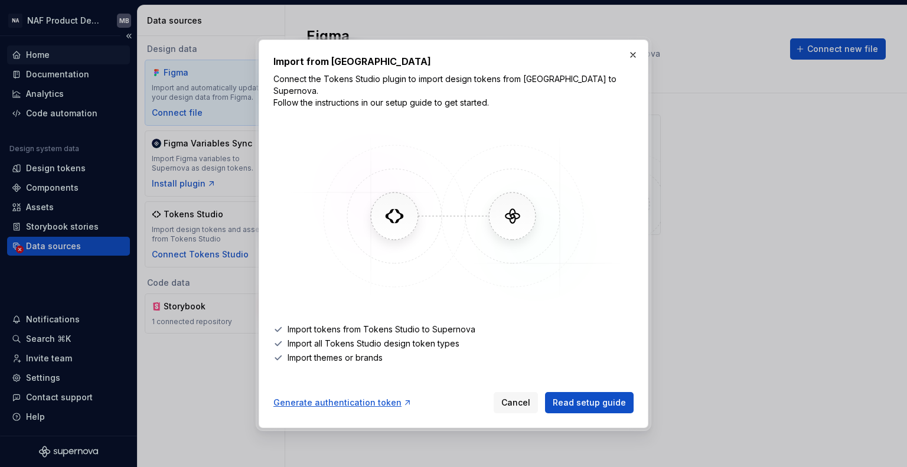
drag, startPoint x: 57, startPoint y: 61, endPoint x: 50, endPoint y: 58, distance: 8.2
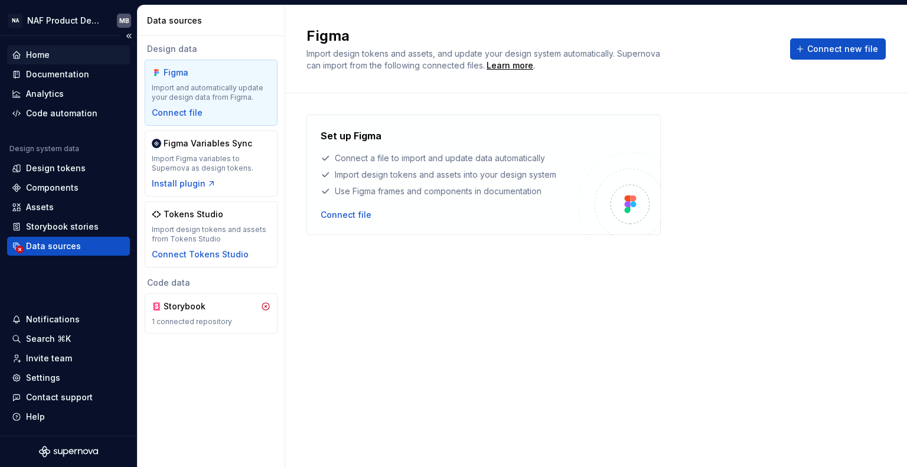
click at [35, 56] on div "Home" at bounding box center [38, 55] width 24 height 12
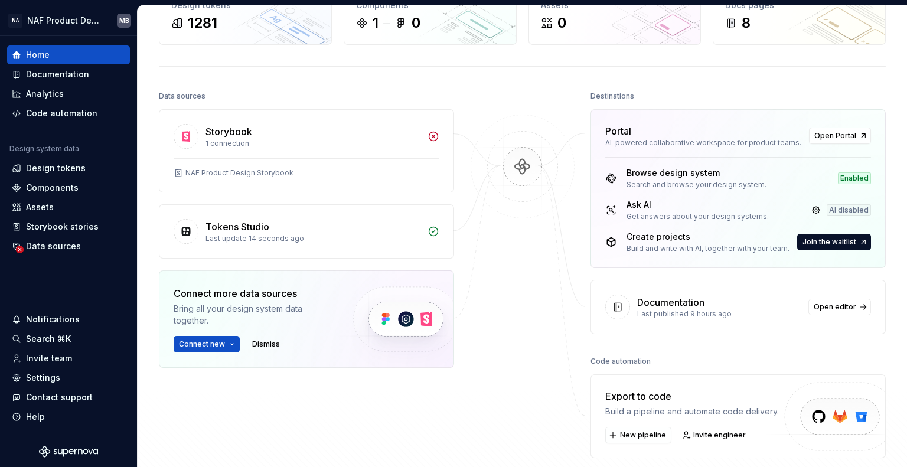
scroll to position [59, 0]
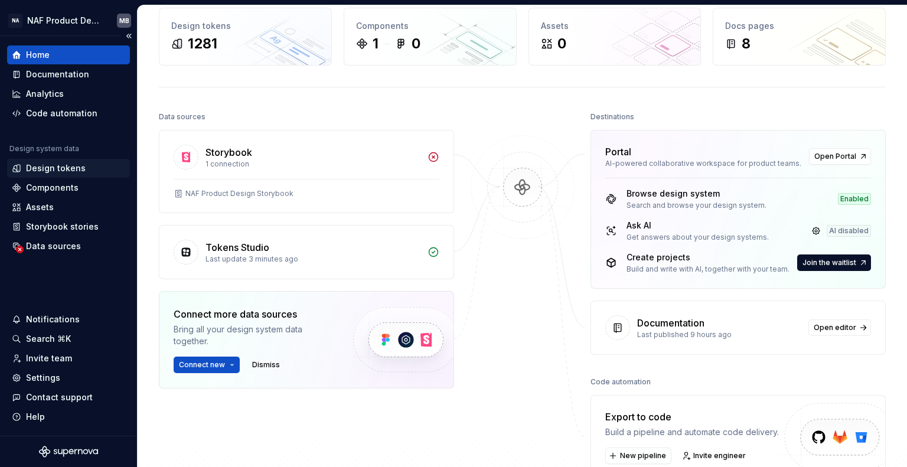
click at [60, 171] on div "Design tokens" at bounding box center [56, 168] width 60 height 12
click at [63, 171] on div "Design tokens" at bounding box center [56, 168] width 60 height 12
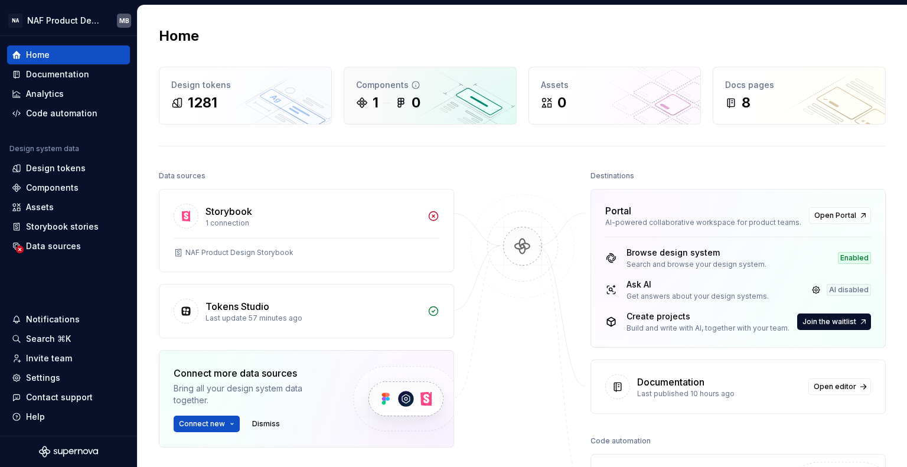
click at [395, 94] on div "0" at bounding box center [407, 102] width 25 height 19
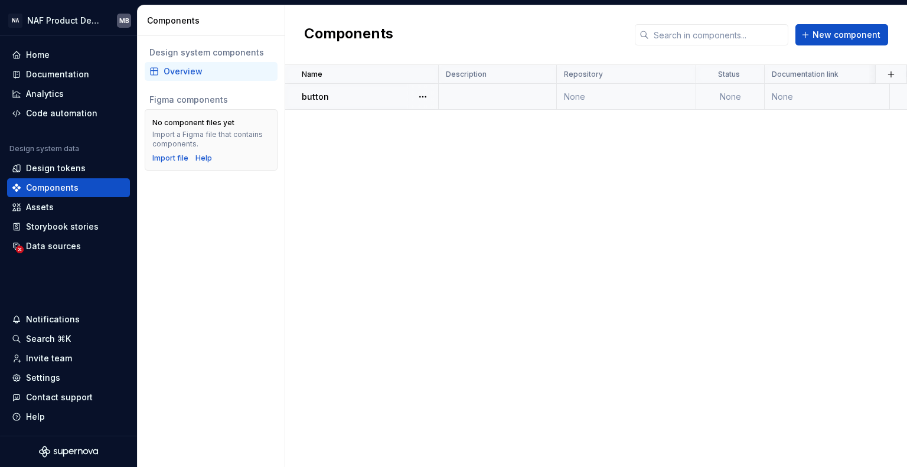
click at [317, 95] on p "button" at bounding box center [315, 97] width 27 height 12
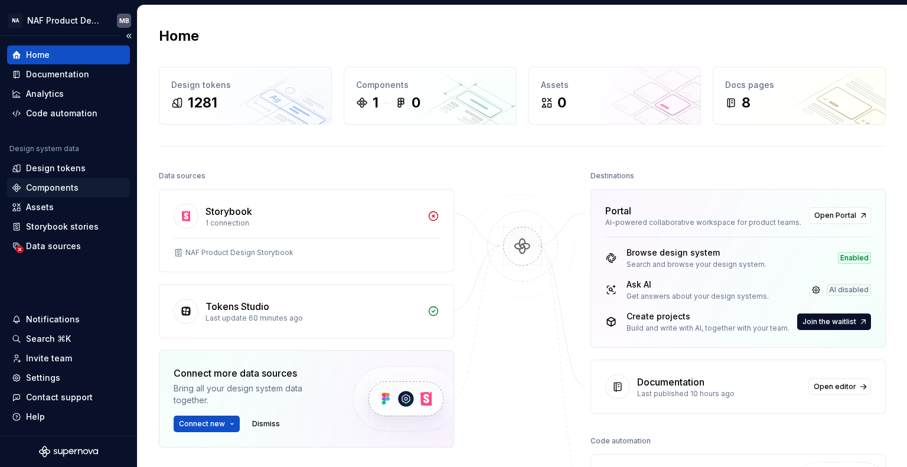
click at [74, 181] on div "Components" at bounding box center [68, 187] width 123 height 19
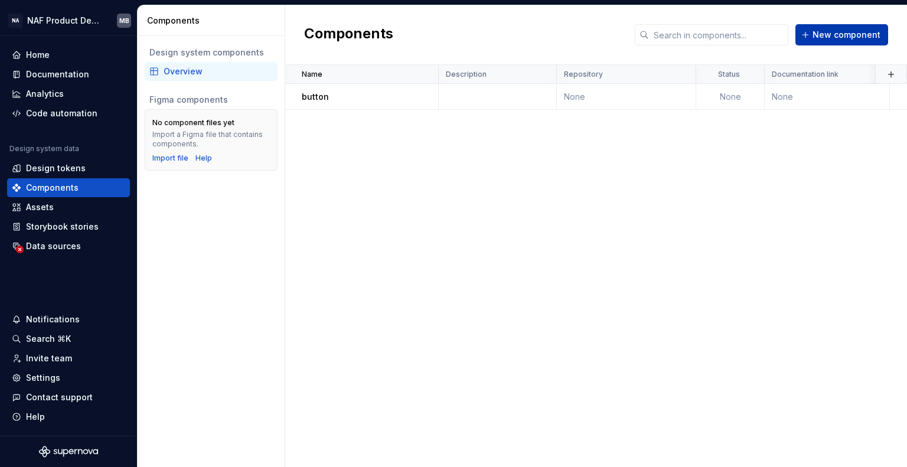
click at [865, 29] on span "New component" at bounding box center [847, 35] width 68 height 12
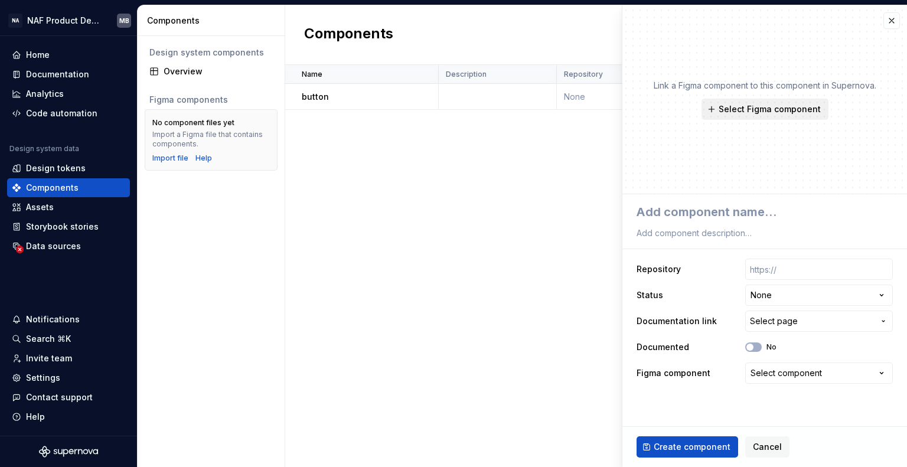
click at [783, 100] on button "Select Figma component" at bounding box center [765, 109] width 127 height 21
click at [547, 230] on div "Name Description Repository Status Documentation link Documented Figma componen…" at bounding box center [596, 266] width 622 height 402
click at [696, 451] on span "Create component" at bounding box center [692, 447] width 77 height 12
type textarea "*"
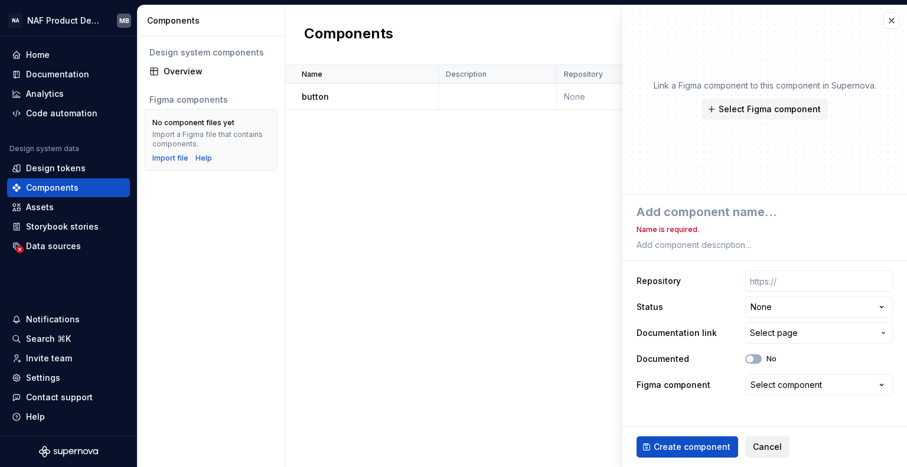
click at [767, 448] on span "Cancel" at bounding box center [767, 447] width 29 height 12
